Goal: Task Accomplishment & Management: Complete application form

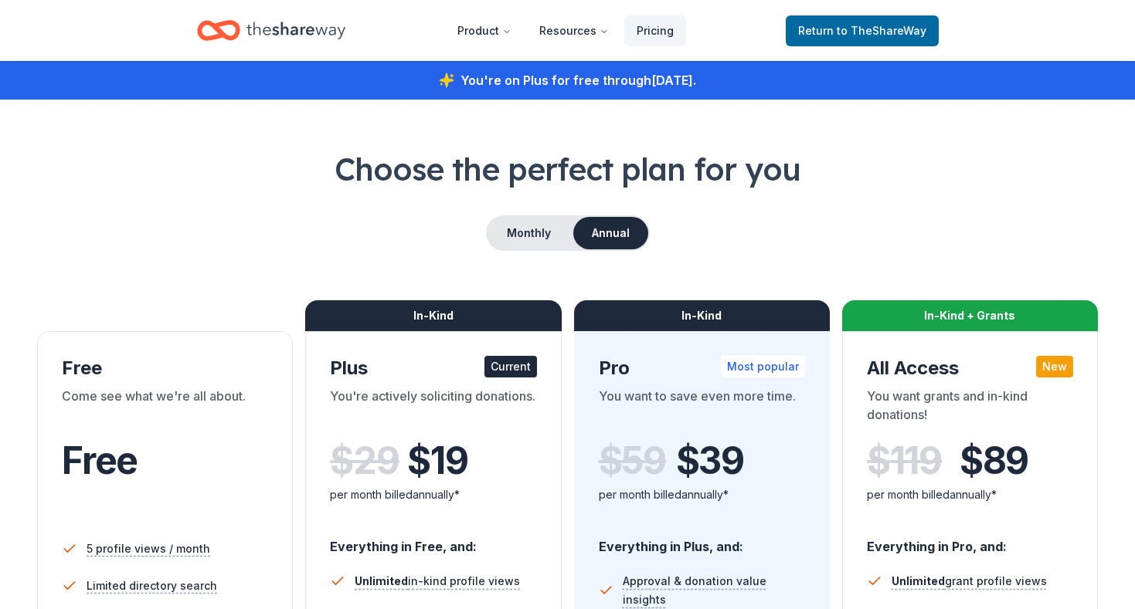
click at [259, 37] on icon "Home" at bounding box center [295, 31] width 99 height 32
click at [213, 18] on icon "Home" at bounding box center [218, 30] width 43 height 36
click at [313, 32] on icon "Home" at bounding box center [295, 31] width 99 height 32
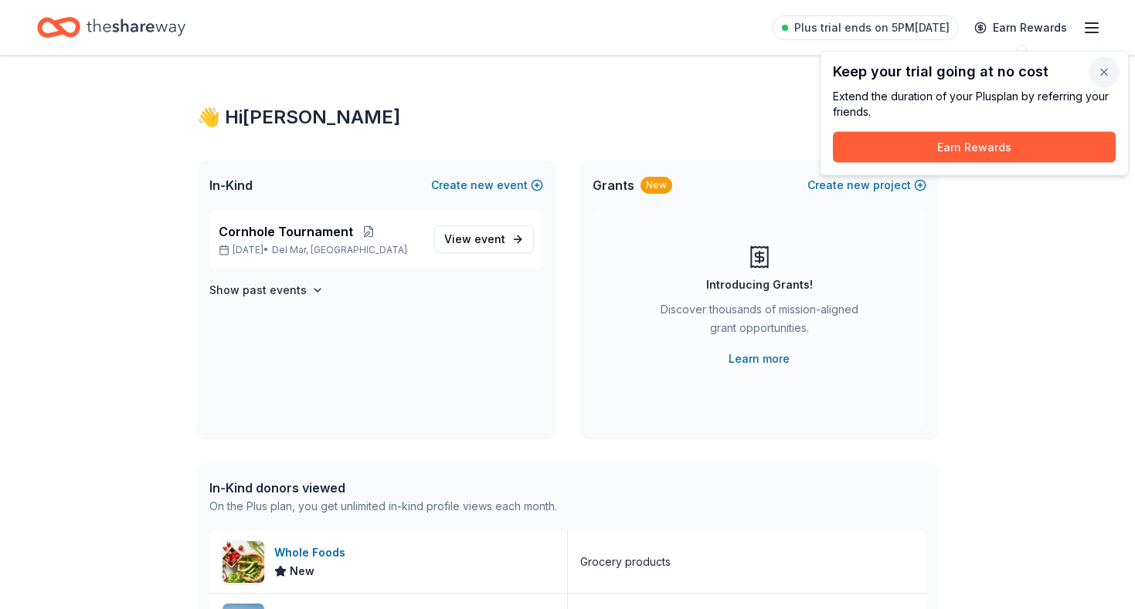
click at [1098, 72] on button "button" at bounding box center [1103, 72] width 31 height 31
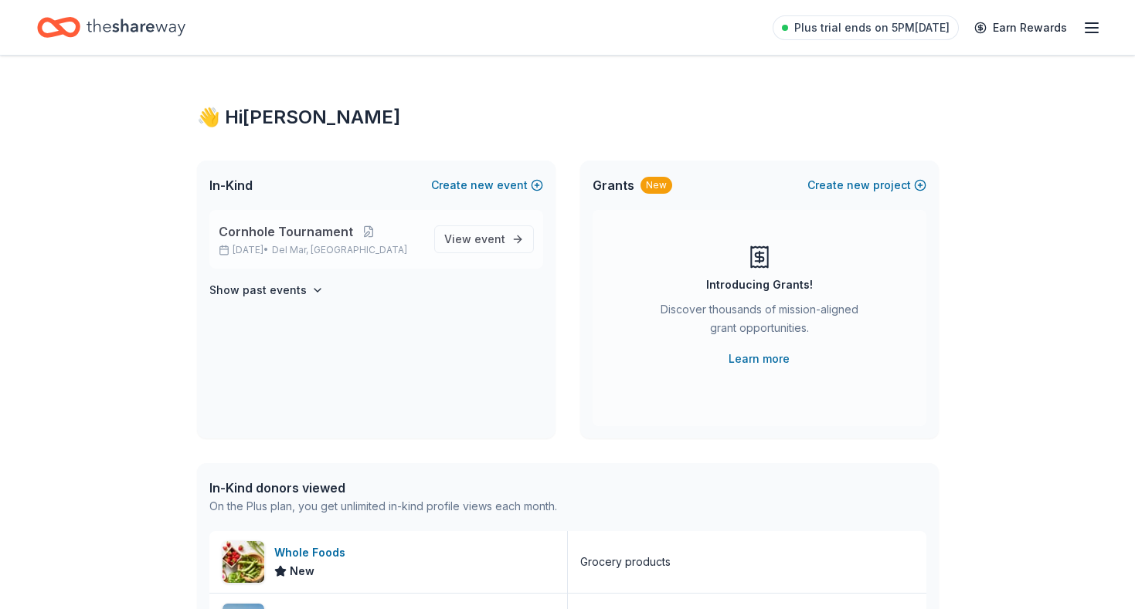
click at [303, 229] on span "Cornhole Tournament" at bounding box center [286, 231] width 134 height 19
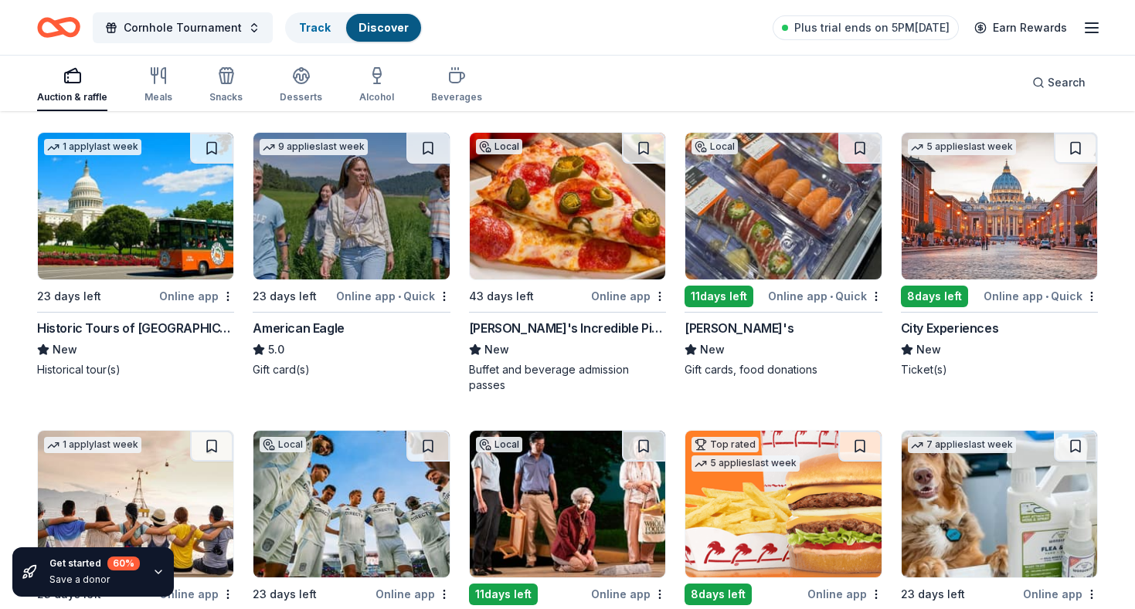
scroll to position [466, 0]
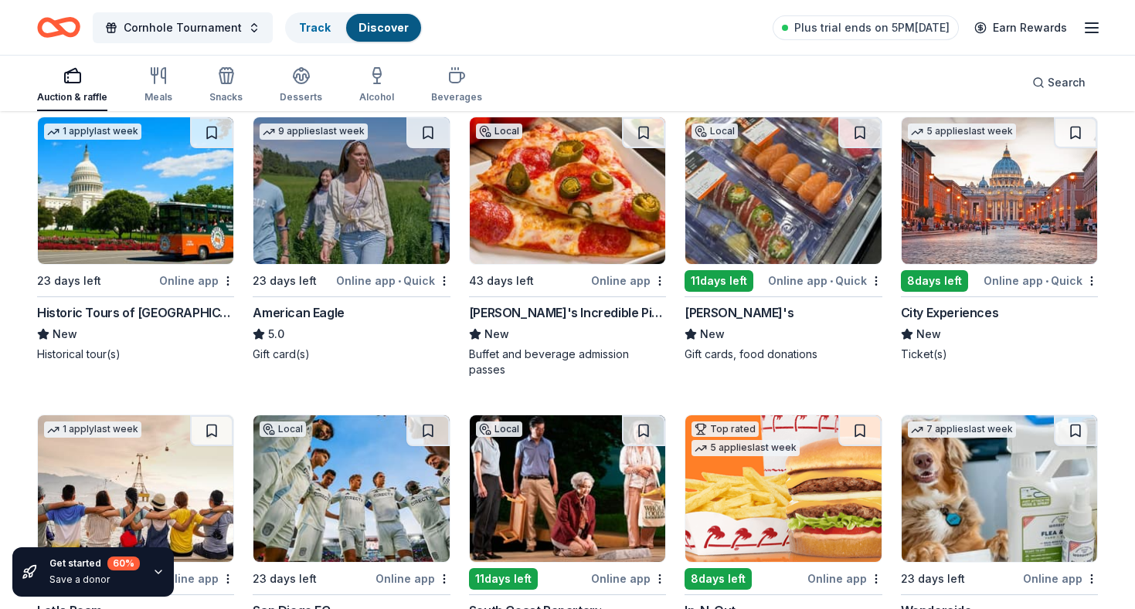
click at [801, 231] on img at bounding box center [782, 190] width 195 height 147
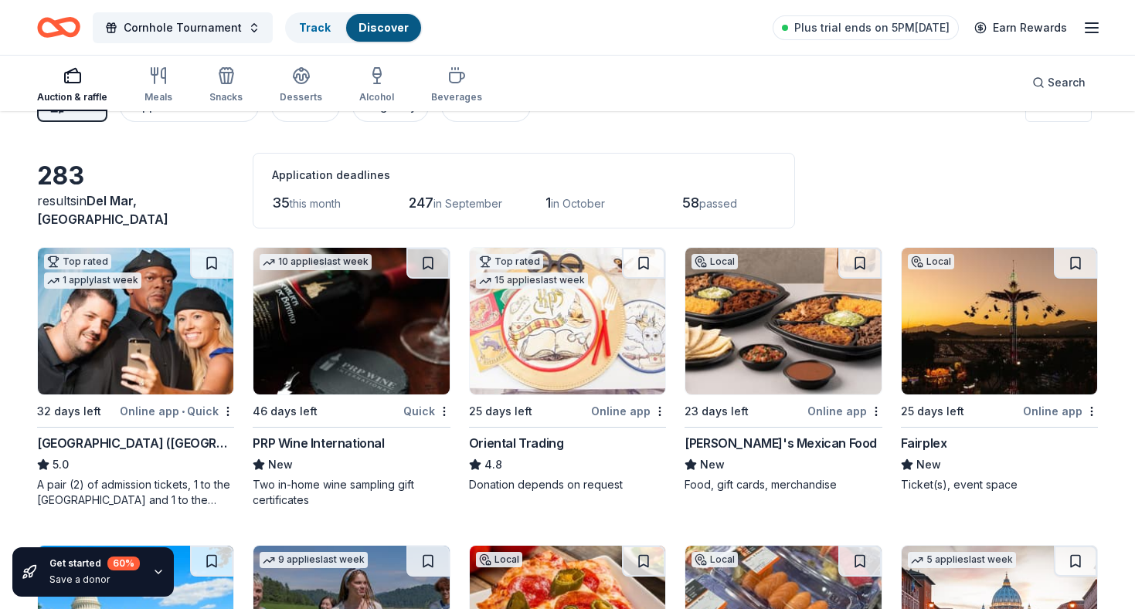
scroll to position [0, 0]
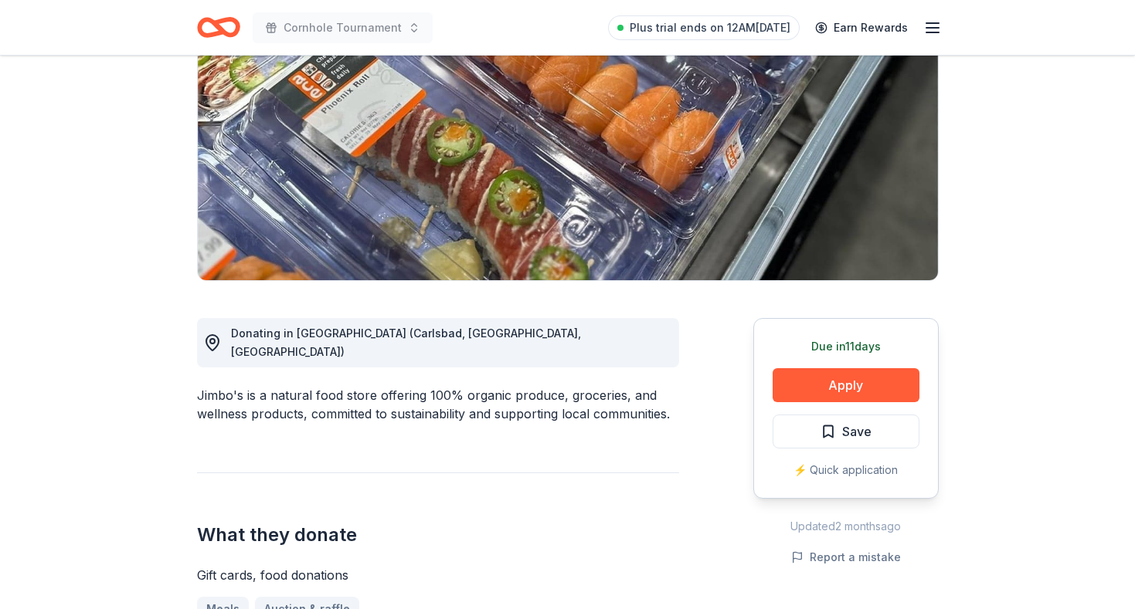
scroll to position [248, 0]
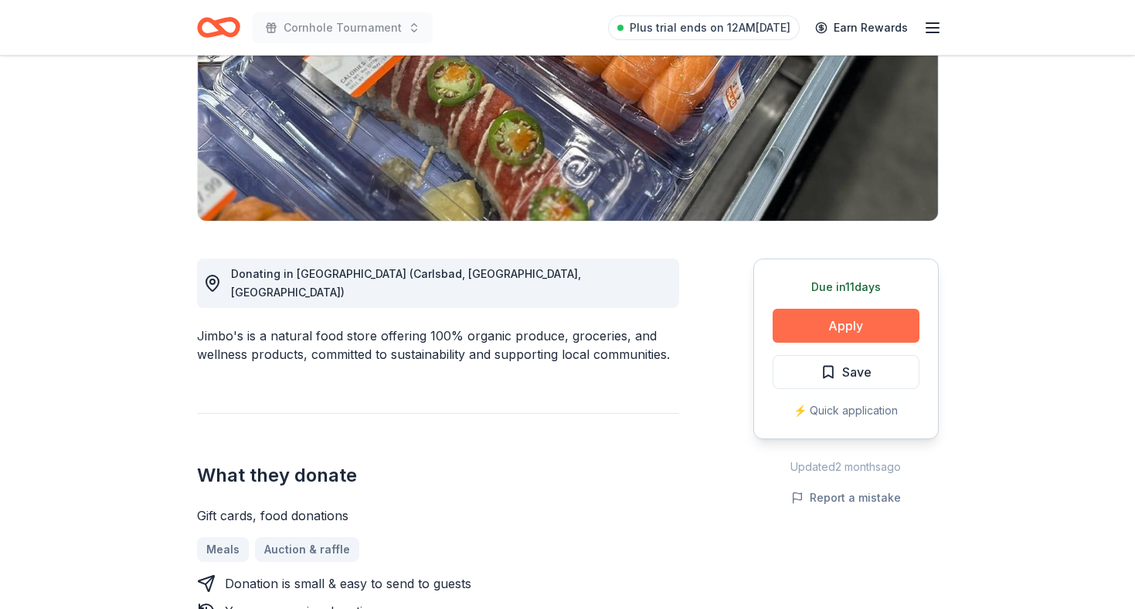
click at [844, 319] on button "Apply" at bounding box center [845, 326] width 147 height 34
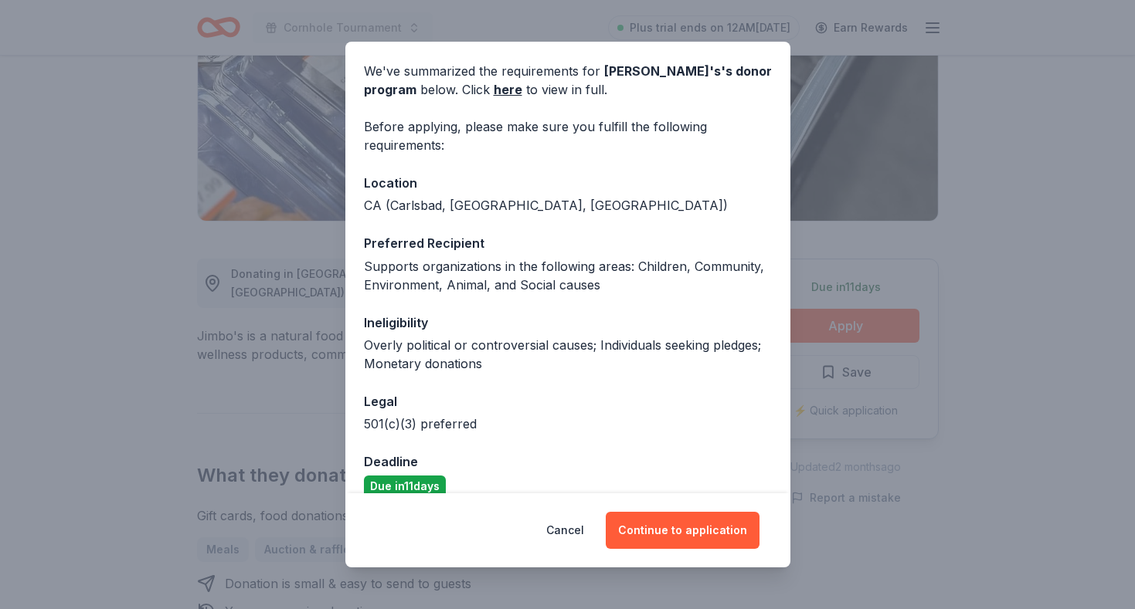
scroll to position [76, 0]
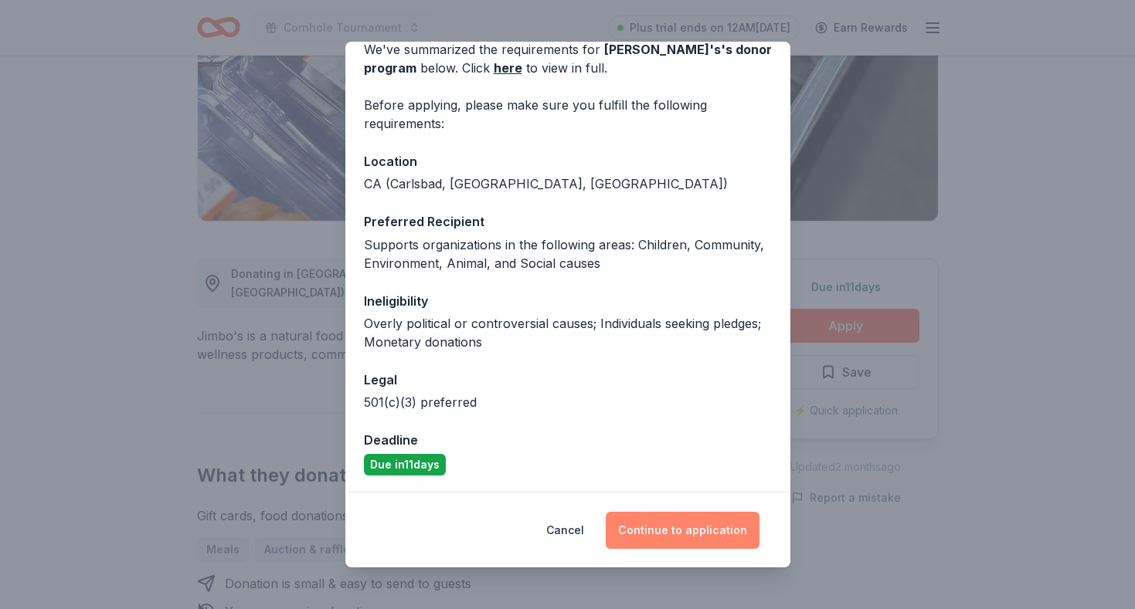
click at [679, 527] on button "Continue to application" at bounding box center [683, 530] width 154 height 37
